Goal: Task Accomplishment & Management: Use online tool/utility

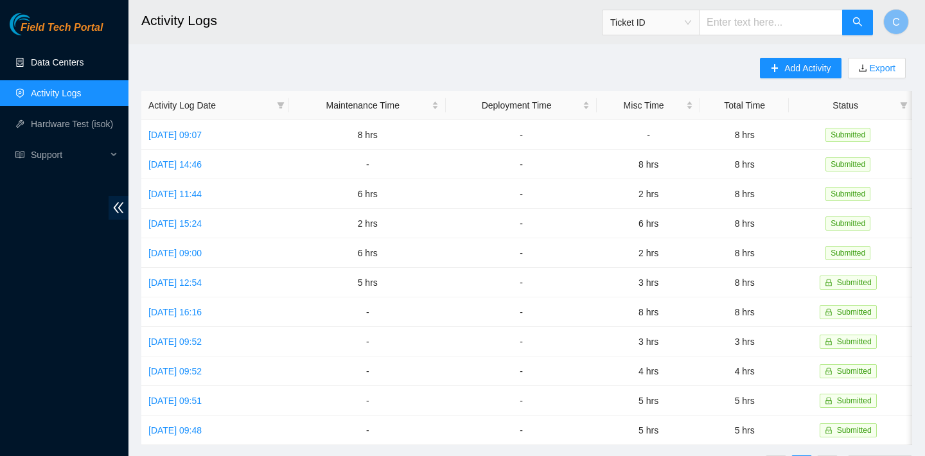
click at [63, 67] on link "Data Centers" at bounding box center [57, 62] width 53 height 10
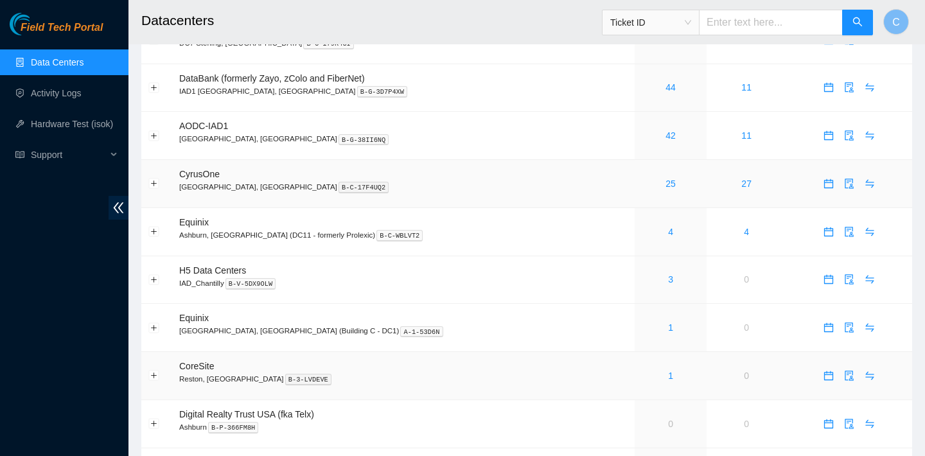
scroll to position [157, 0]
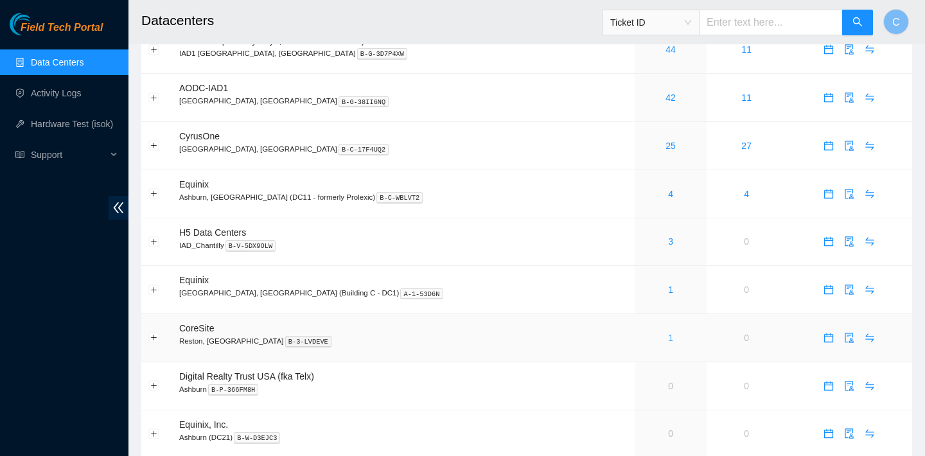
click at [668, 335] on link "1" at bounding box center [670, 338] width 5 height 10
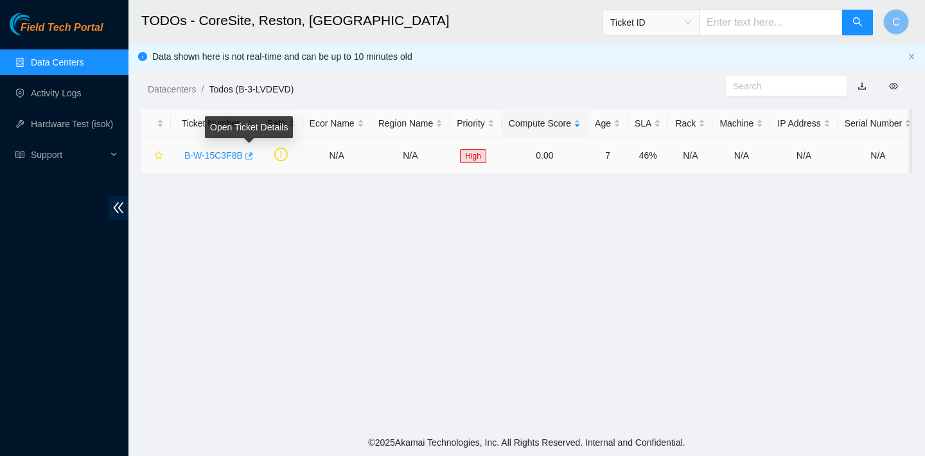
click at [252, 155] on icon "button" at bounding box center [249, 155] width 8 height 7
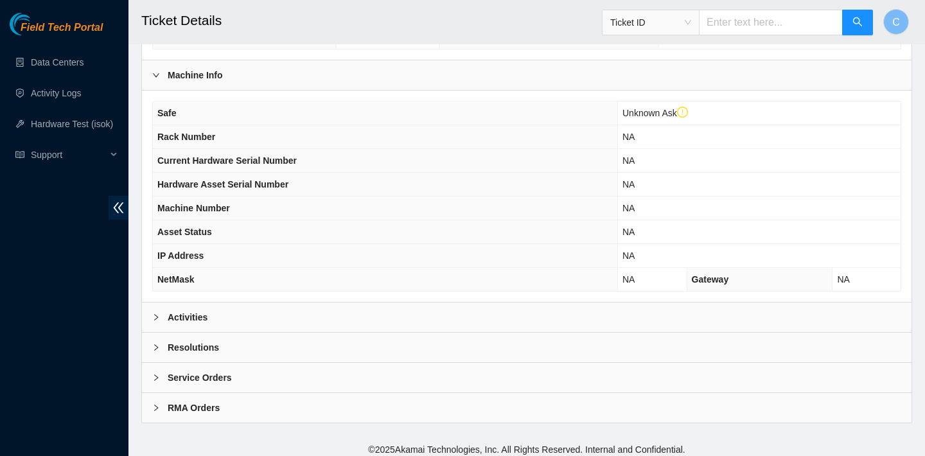
scroll to position [383, 0]
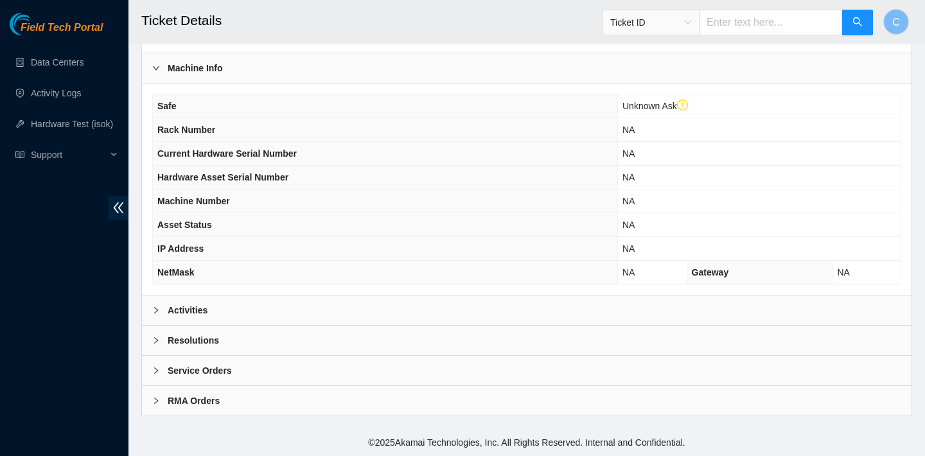
click at [330, 314] on div "Activities" at bounding box center [526, 310] width 769 height 30
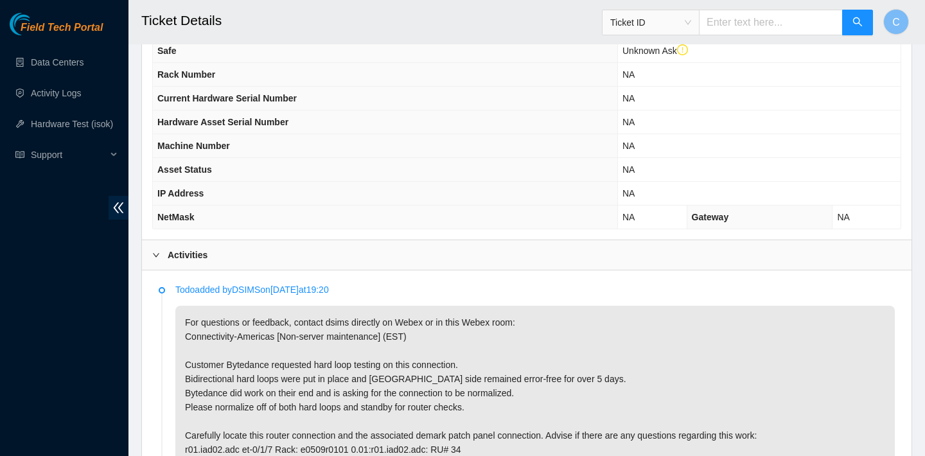
scroll to position [527, 0]
